Goal: Task Accomplishment & Management: Manage account settings

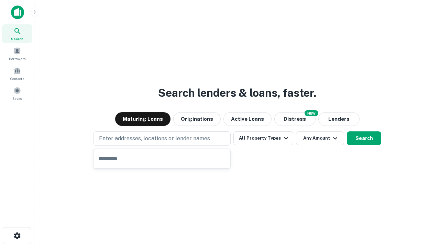
type input "**********"
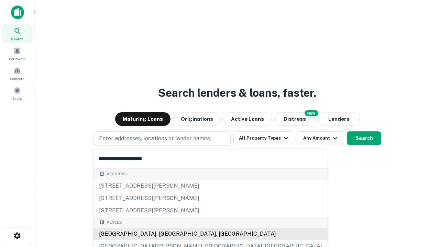
click at [164, 234] on div "Santa Monica, CA, USA" at bounding box center [210, 234] width 234 height 12
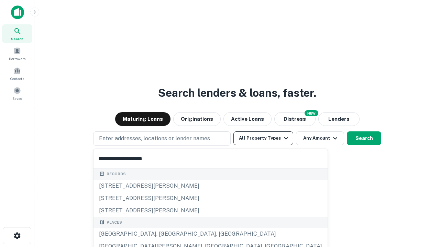
click at [263, 138] on button "All Property Types" at bounding box center [263, 139] width 60 height 14
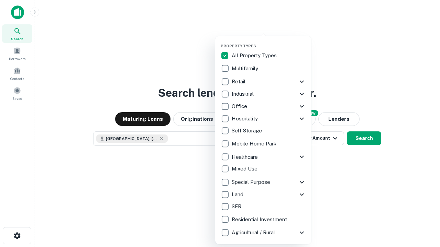
click at [269, 42] on button "button" at bounding box center [269, 42] width 96 height 0
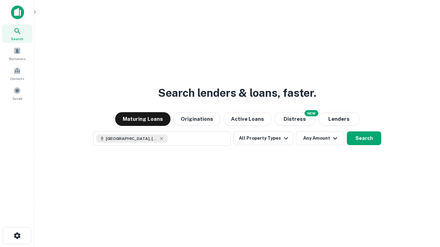
scroll to position [11, 0]
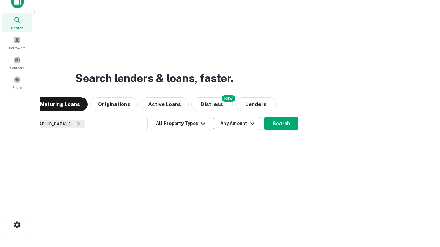
click at [213, 117] on button "Any Amount" at bounding box center [237, 124] width 48 height 14
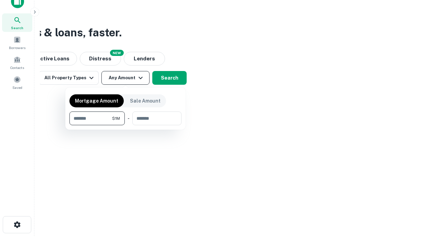
type input "*******"
click at [125, 125] on button "button" at bounding box center [125, 125] width 112 height 0
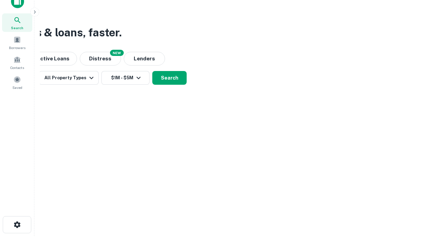
scroll to position [11, 0]
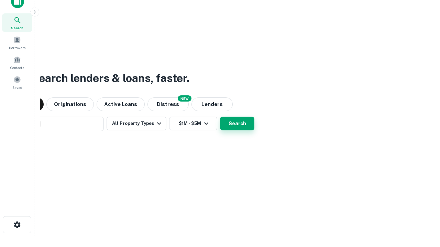
click at [220, 117] on button "Search" at bounding box center [237, 124] width 34 height 14
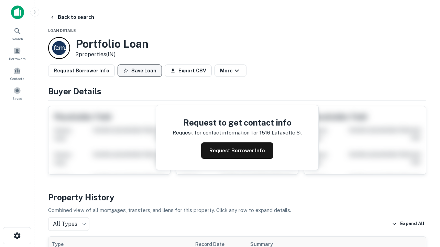
click at [139, 71] on button "Save Loan" at bounding box center [139, 71] width 44 height 12
click at [141, 71] on button "Loan Saved" at bounding box center [140, 71] width 47 height 12
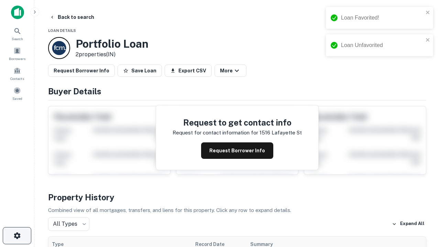
click at [17, 236] on icon "button" at bounding box center [17, 236] width 8 height 8
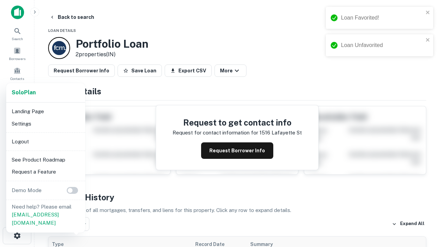
click at [45, 142] on li "Logout" at bounding box center [46, 142] width 74 height 12
